Goal: Information Seeking & Learning: Learn about a topic

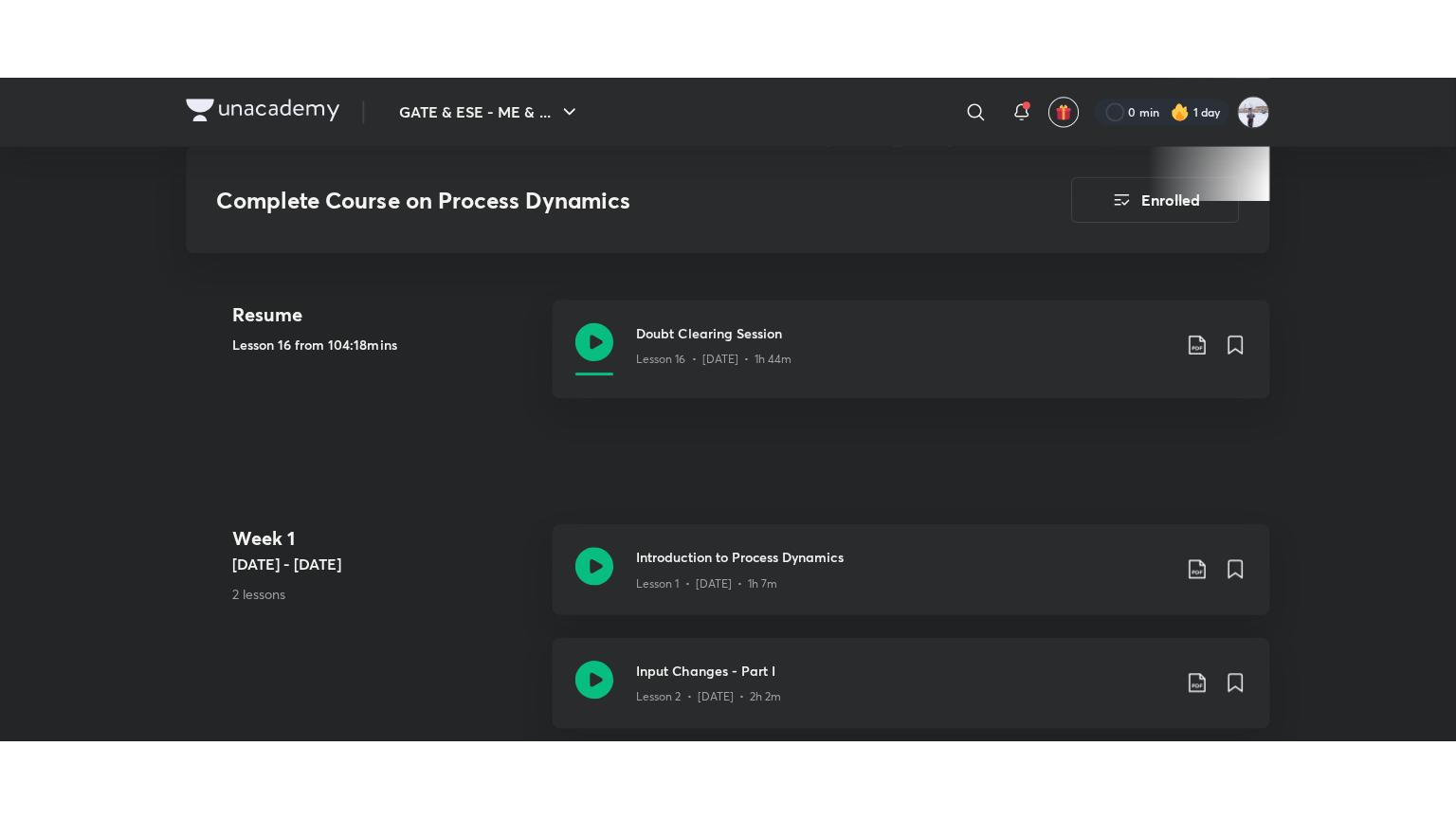
scroll to position [815, 0]
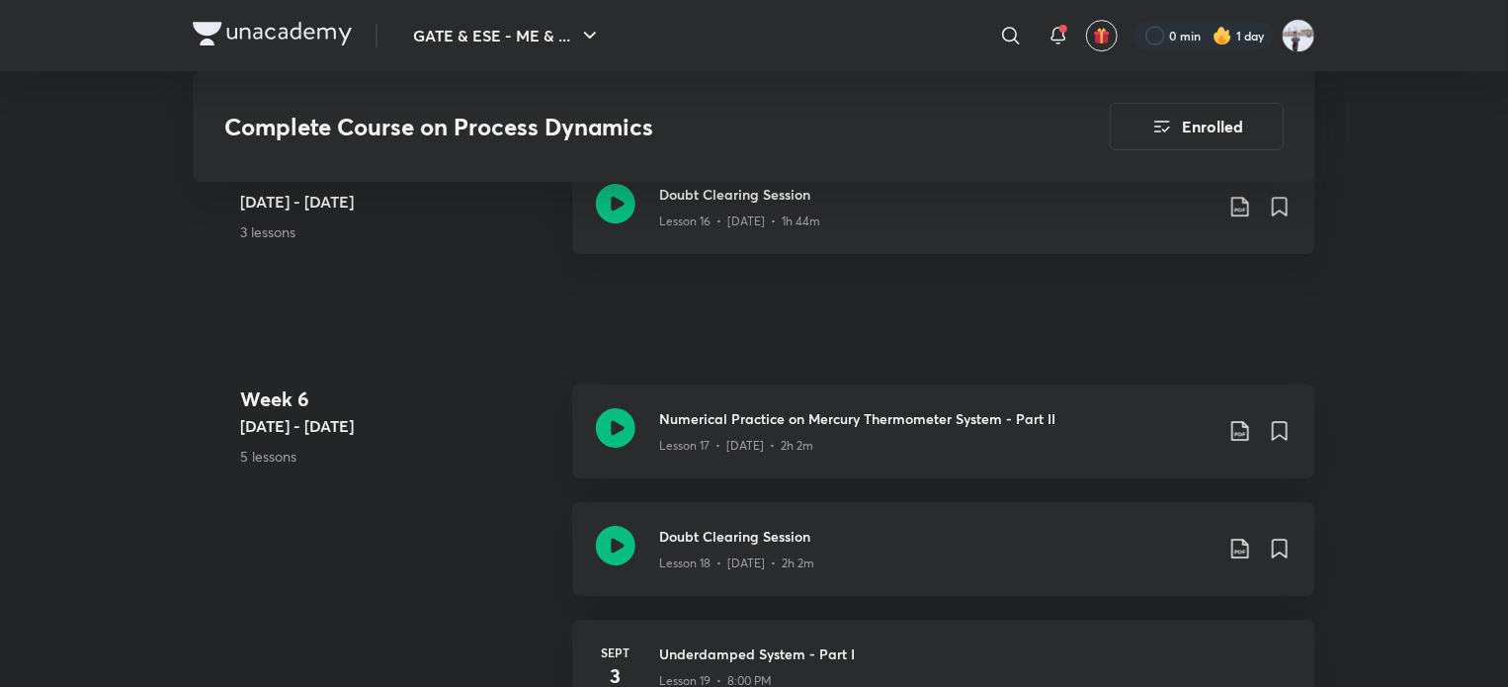
scroll to position [3261, 0]
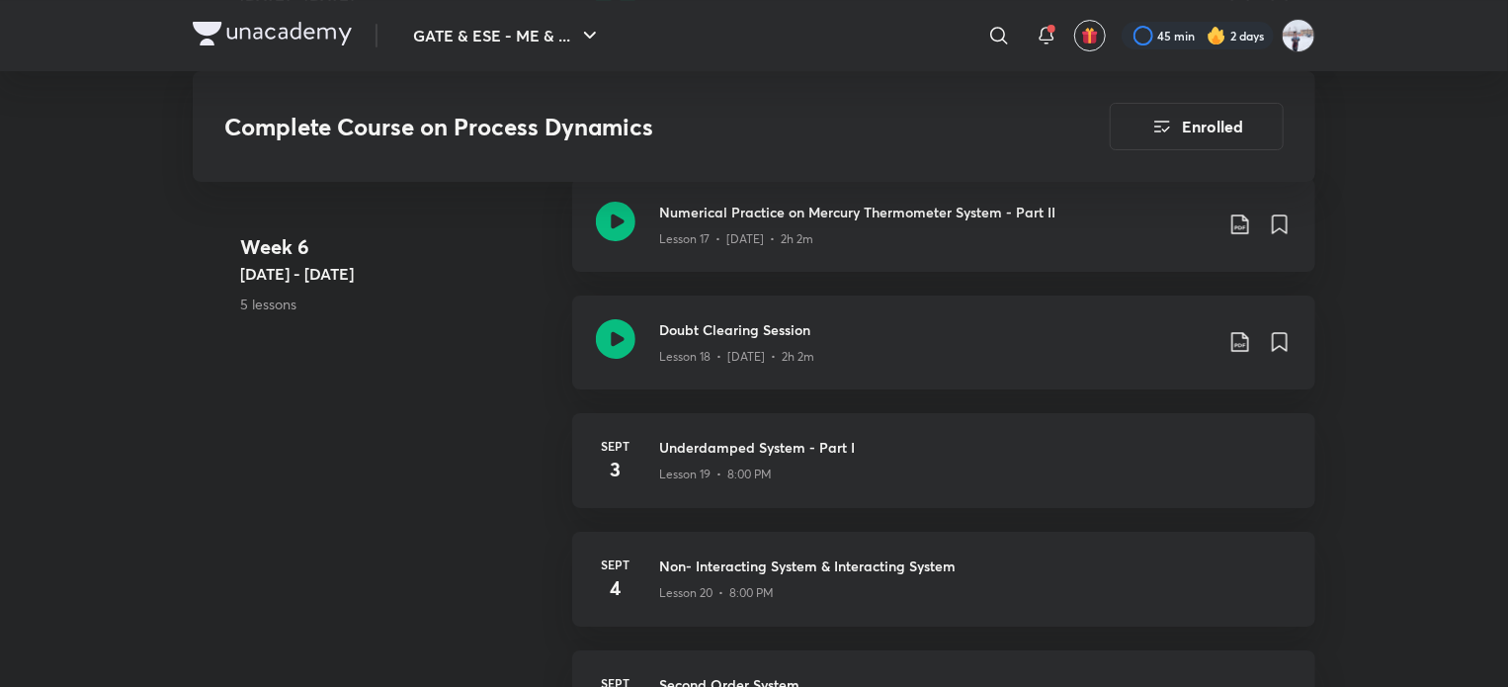
scroll to position [3459, 0]
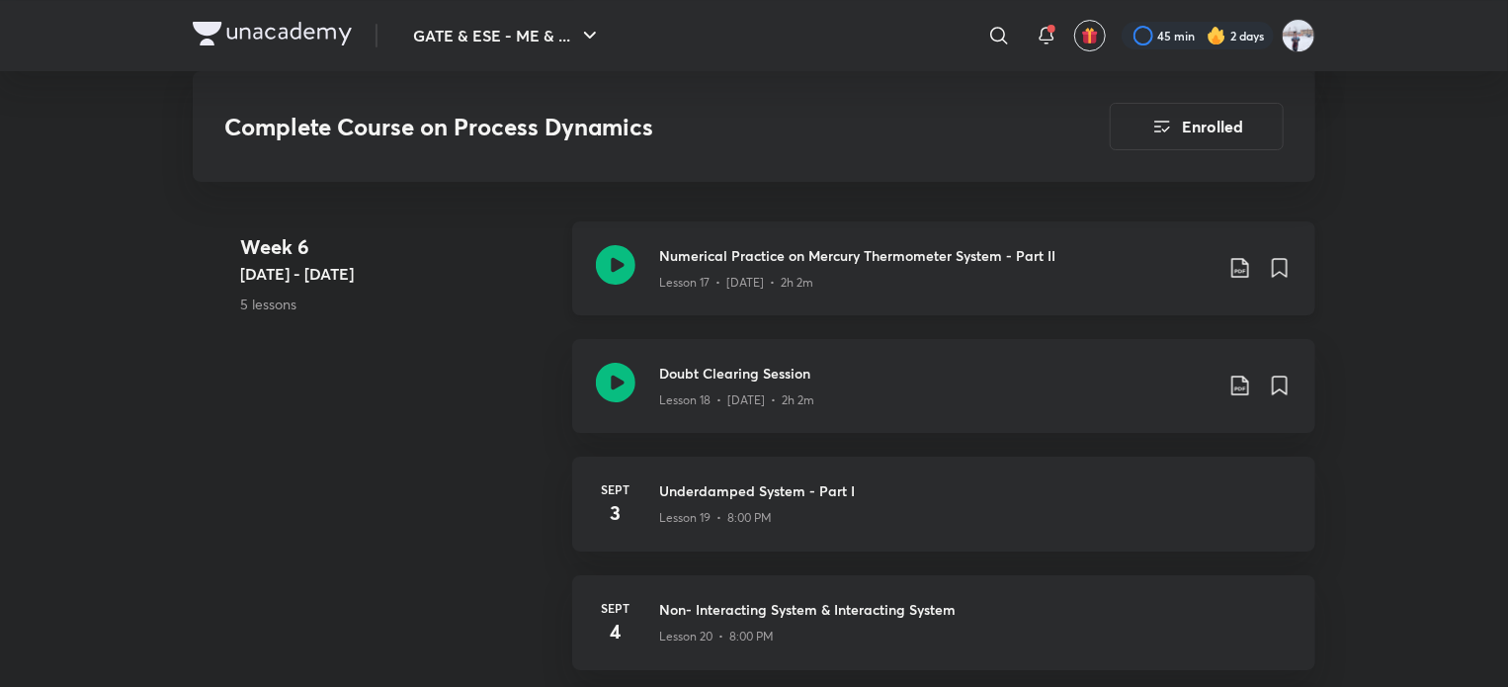
click at [677, 280] on p "Lesson 17 • [DATE] • 2h 2m" at bounding box center [736, 283] width 154 height 18
click at [225, 650] on div "Week 6 Sept 1 - 7 5 lessons Numerical Practice on Mercury Thermometer System - …" at bounding box center [754, 516] width 1123 height 591
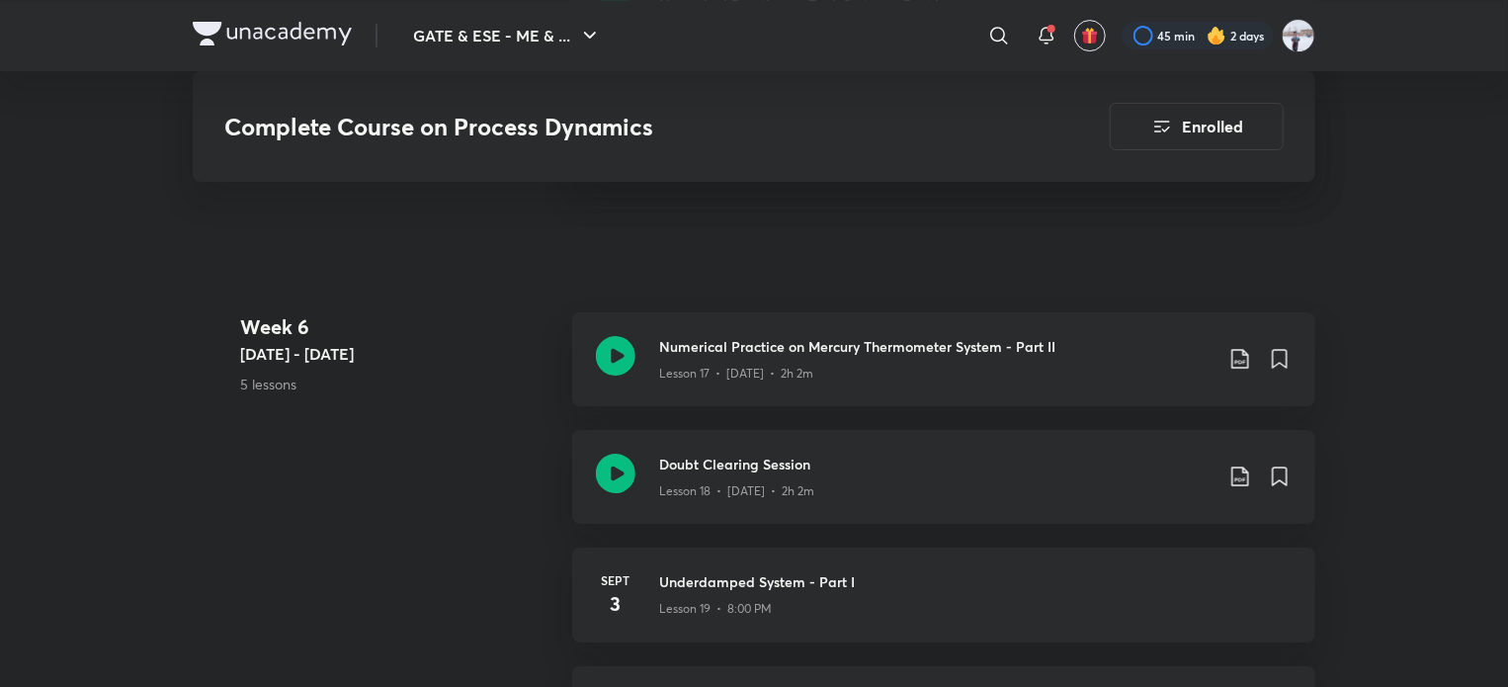
scroll to position [3368, 0]
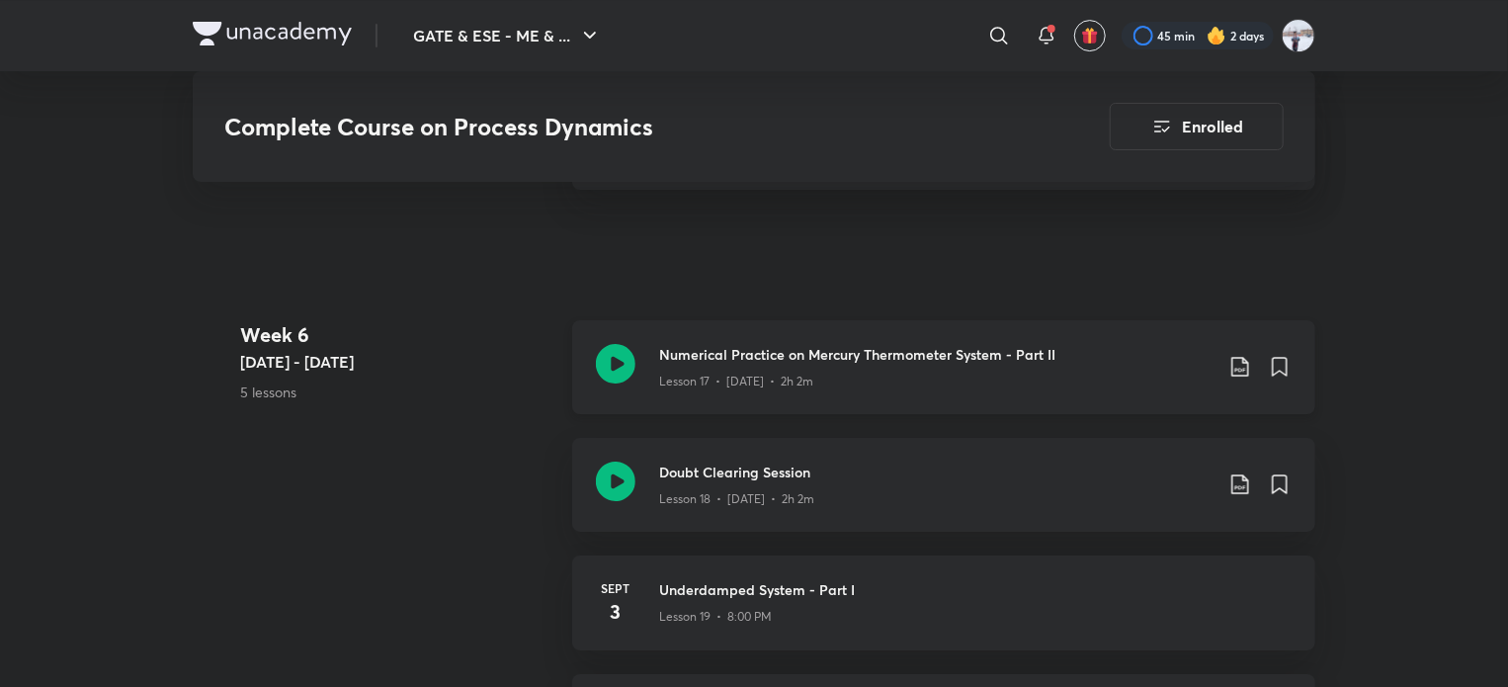
click at [727, 379] on p "Lesson 17 • [DATE] • 2h 2m" at bounding box center [736, 382] width 154 height 18
